Goal: Complete application form: Complete application form

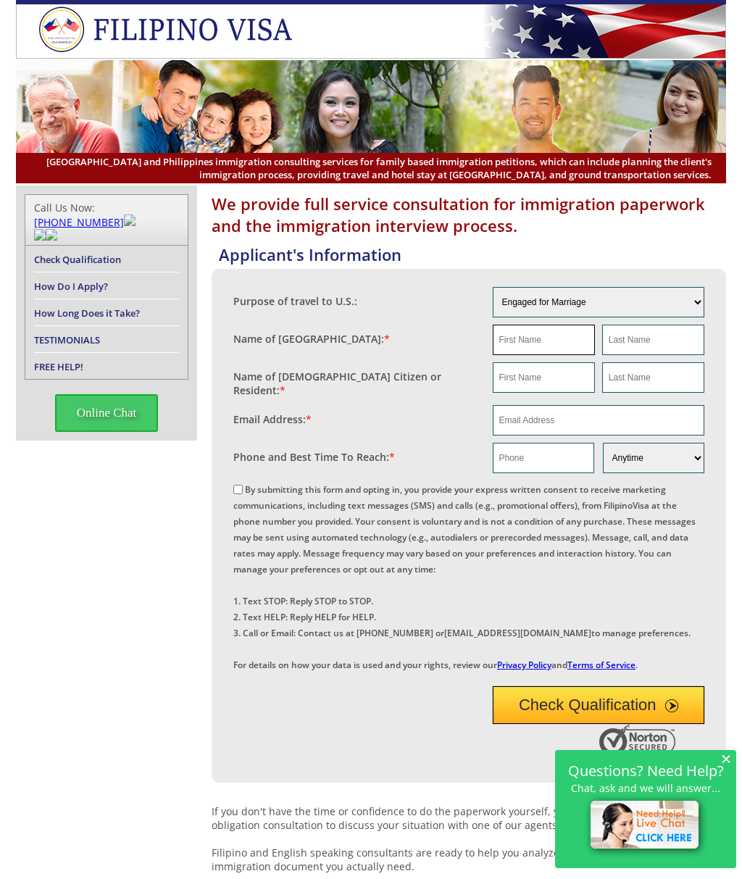
click at [509, 338] on input "text" at bounding box center [544, 340] width 102 height 30
type input "NA"
click at [644, 342] on input "text" at bounding box center [653, 340] width 102 height 30
type input "NA"
drag, startPoint x: 539, startPoint y: 381, endPoint x: 549, endPoint y: 378, distance: 10.4
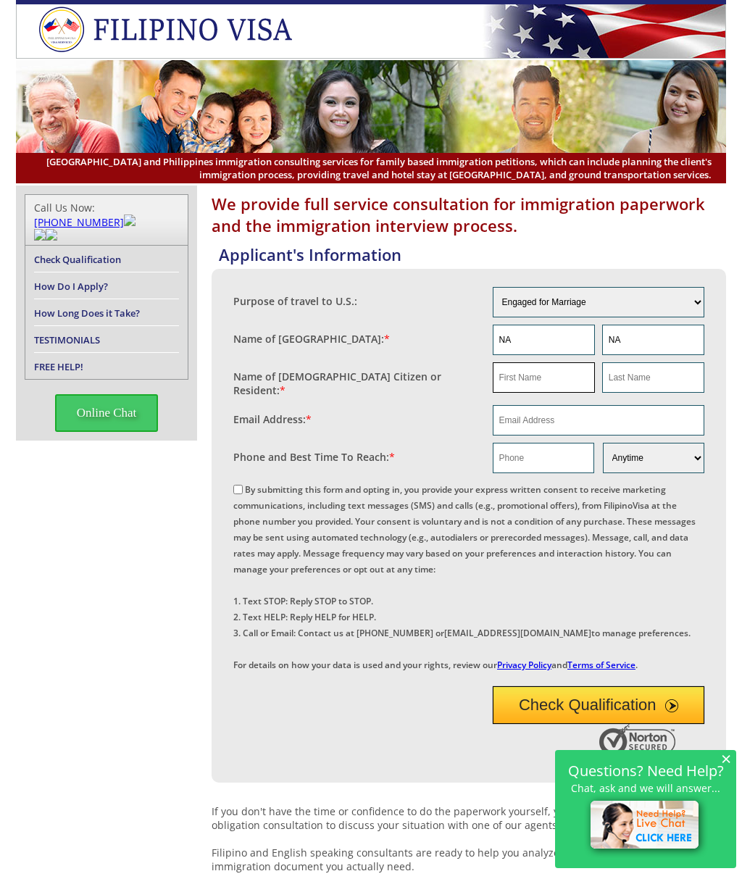
click at [539, 381] on input "text" at bounding box center [544, 377] width 102 height 30
click at [528, 381] on input "text" at bounding box center [544, 377] width 102 height 30
type input "[PERSON_NAME]"
click at [632, 380] on input "text" at bounding box center [653, 377] width 102 height 30
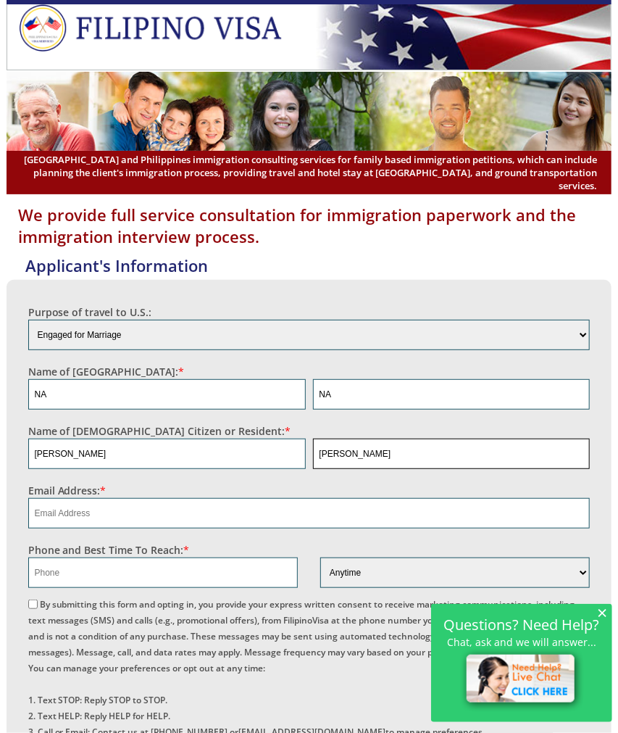
click at [326, 439] on input "[PERSON_NAME]" at bounding box center [452, 454] width 278 height 30
type input "[PERSON_NAME]"
drag, startPoint x: 196, startPoint y: 503, endPoint x: 205, endPoint y: 503, distance: 9.4
click at [196, 503] on input "email" at bounding box center [309, 513] width 562 height 30
click at [93, 498] on input "email" at bounding box center [309, 513] width 562 height 30
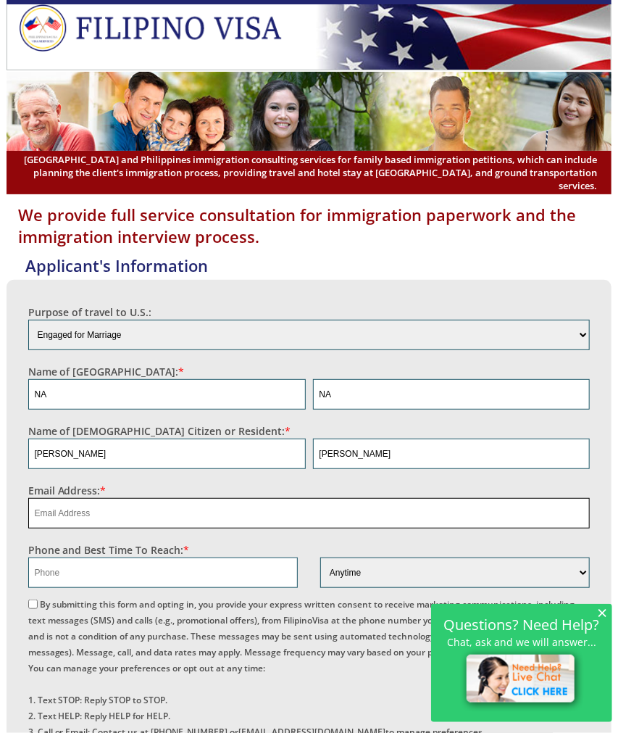
paste input "[EMAIL_ADDRESS][DOMAIN_NAME]"
type input "[EMAIL_ADDRESS][DOMAIN_NAME]"
click at [67, 560] on input "text" at bounding box center [163, 572] width 270 height 30
paste input "[PHONE_NUMBER]"
click at [40, 557] on input "[PHONE_NUMBER]" at bounding box center [163, 572] width 270 height 30
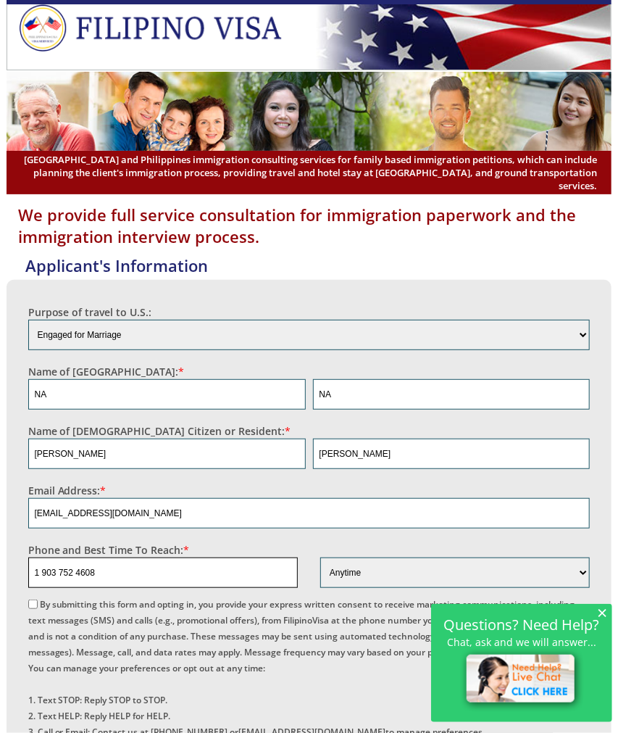
click at [41, 557] on input "1 903 752 4608" at bounding box center [163, 572] width 270 height 30
click at [58, 557] on input "[PHONE_NUMBER]" at bounding box center [163, 572] width 270 height 30
click at [71, 557] on input "1903752 4608" at bounding box center [163, 572] width 270 height 30
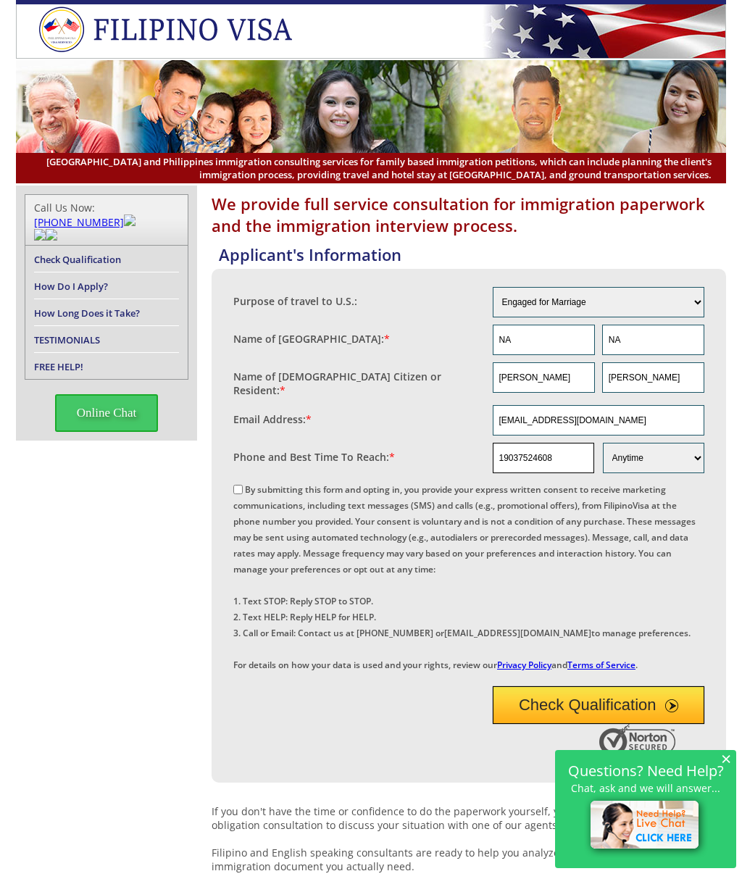
type input "19037524608"
click at [233, 487] on input "By submitting this form and opting in, you provide your express written consent…" at bounding box center [237, 489] width 9 height 9
checkbox input "true"
drag, startPoint x: 499, startPoint y: 757, endPoint x: 467, endPoint y: 757, distance: 32.6
click at [499, 724] on button "Check Qualification" at bounding box center [599, 705] width 212 height 38
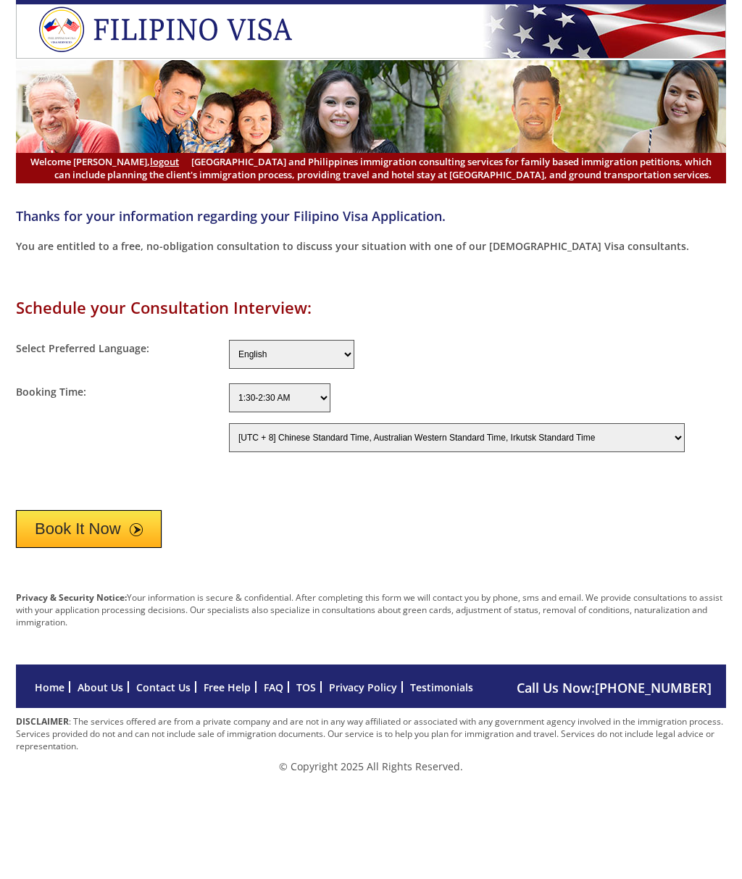
select select "-480"
